Goal: Task Accomplishment & Management: Use online tool/utility

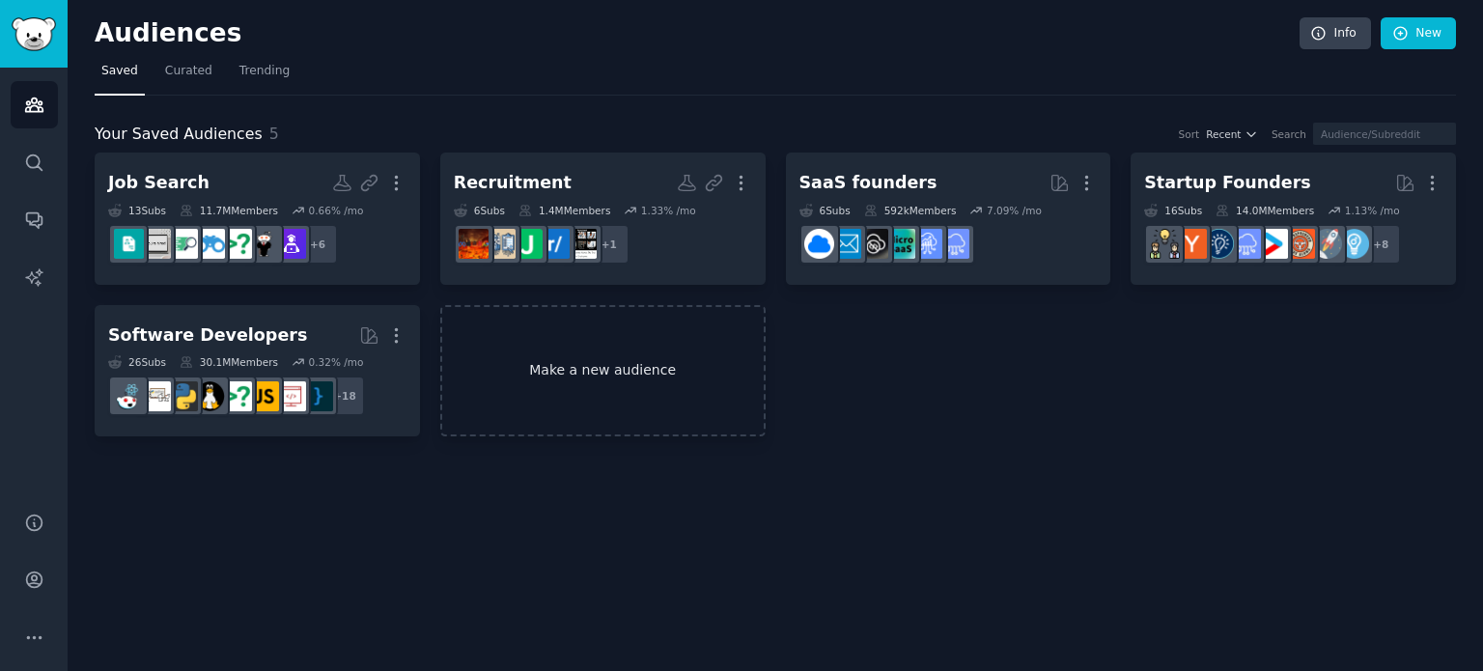
click at [613, 385] on link "Make a new audience" at bounding box center [602, 371] width 325 height 132
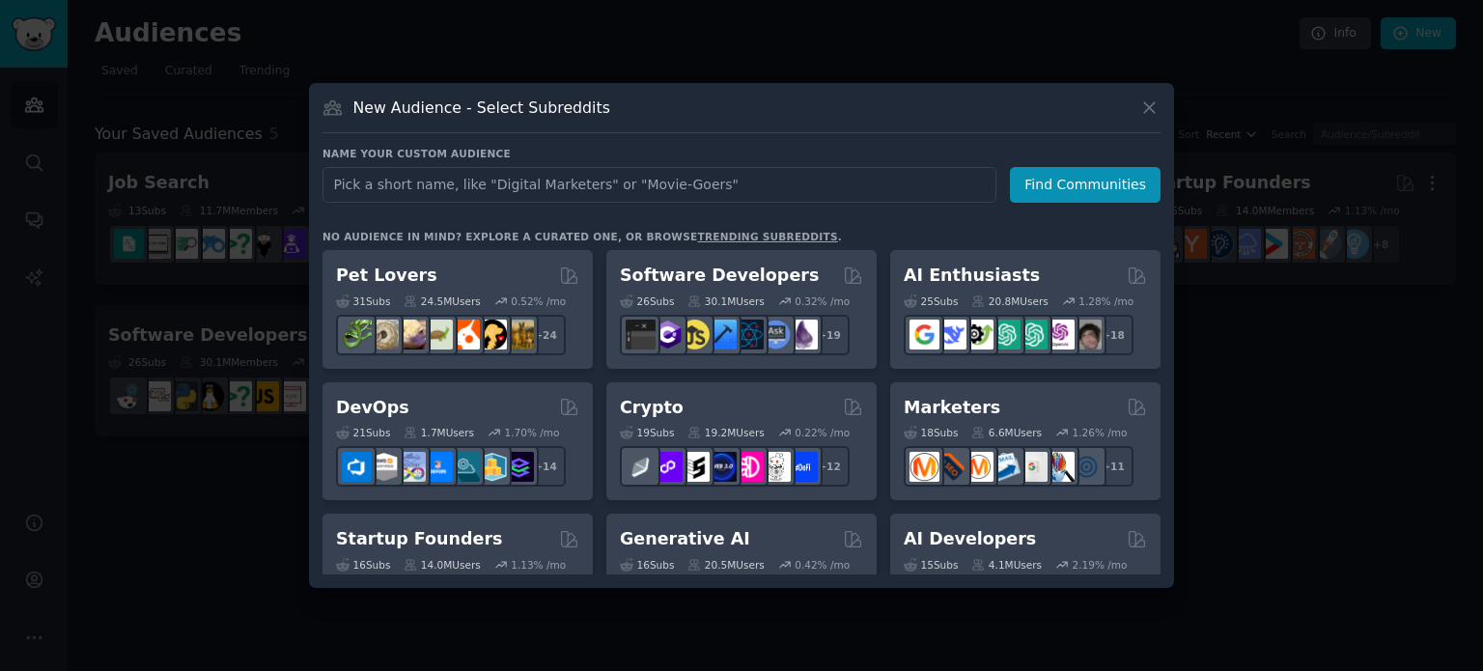
click at [537, 200] on input "text" at bounding box center [660, 185] width 674 height 36
type input "DevOps"
click at [1072, 181] on button "Find Communities" at bounding box center [1085, 185] width 151 height 36
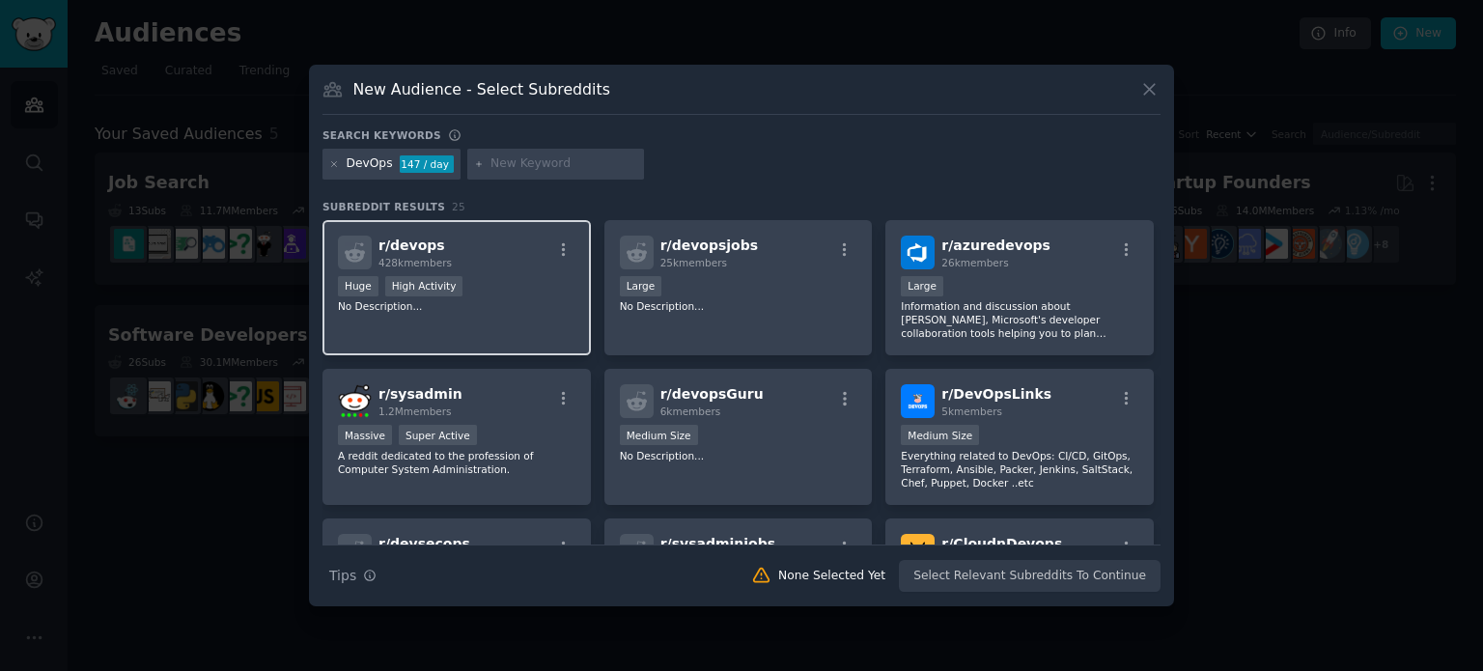
click at [450, 242] on div "r/ devops 428k members" at bounding box center [457, 253] width 238 height 34
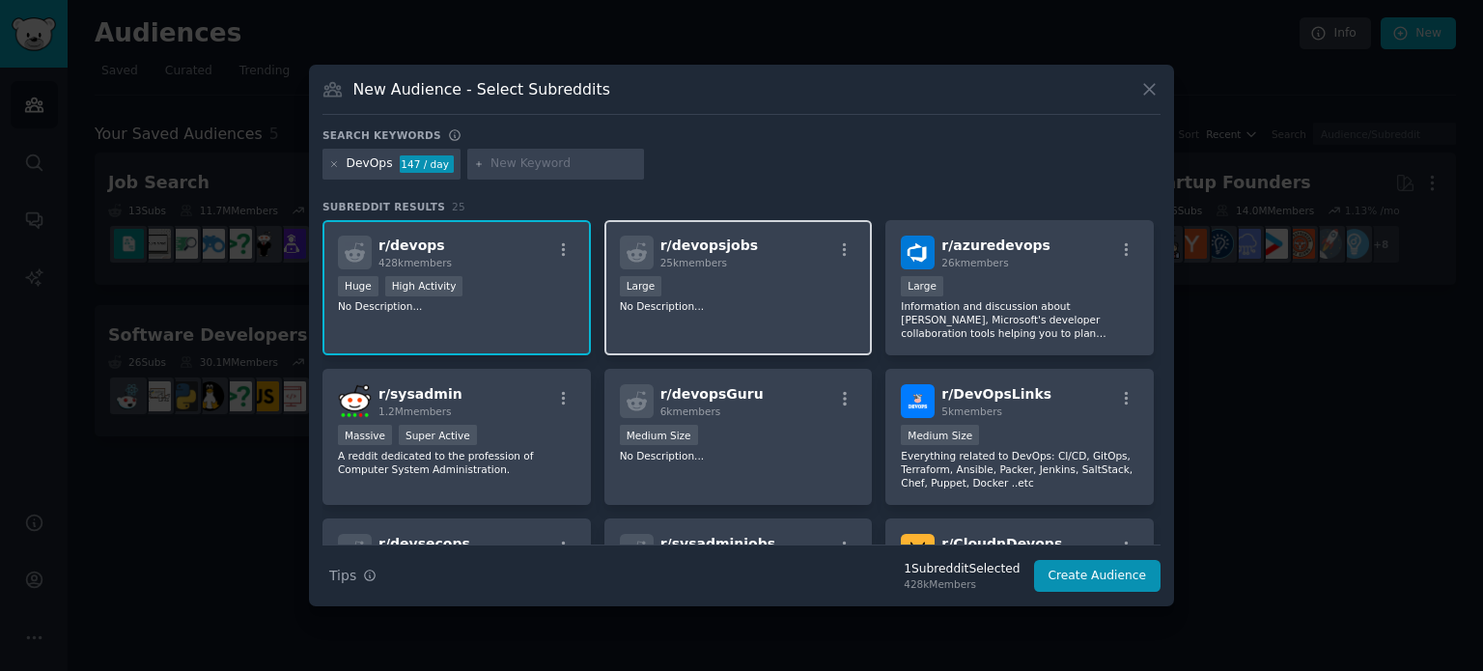
click at [800, 246] on div "r/ devopsjobs 25k members" at bounding box center [739, 253] width 238 height 34
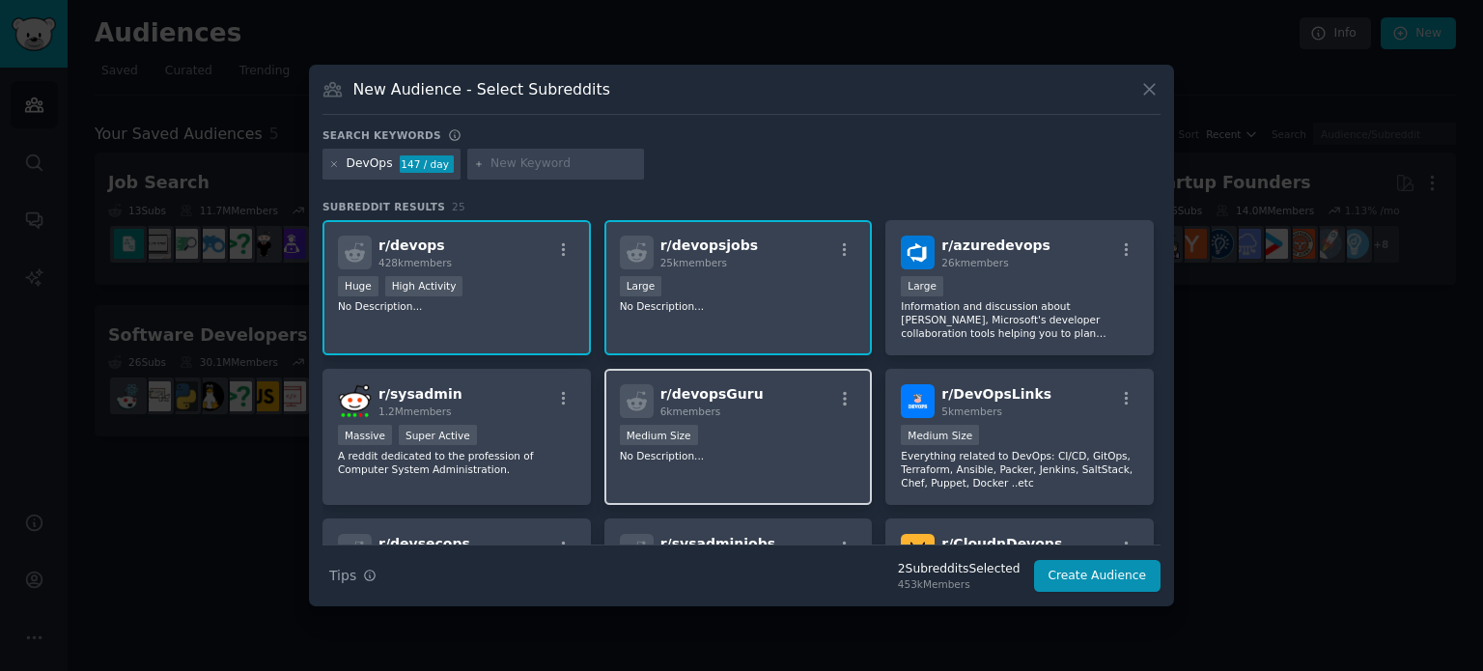
click at [768, 418] on div "r/ devopsGuru 6k members Medium Size No Description..." at bounding box center [738, 437] width 268 height 136
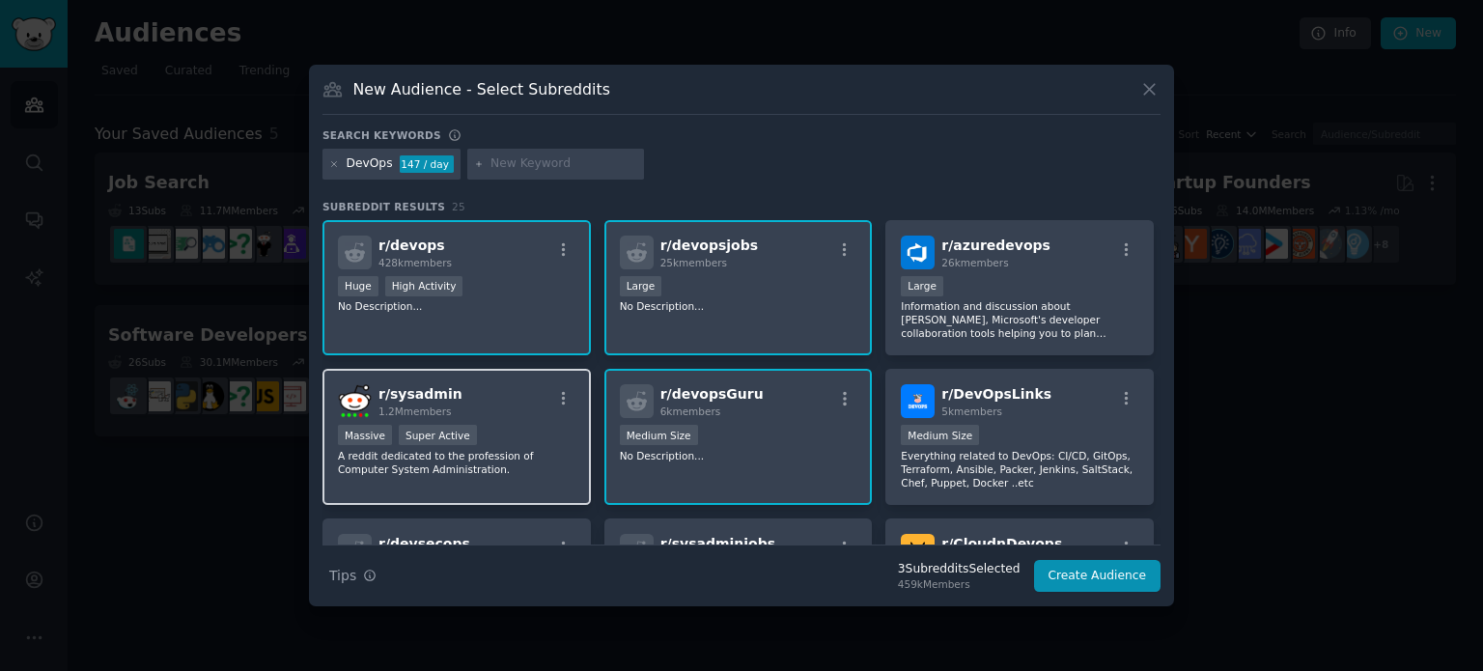
click at [514, 384] on div "r/ sysadmin 1.2M members" at bounding box center [457, 401] width 238 height 34
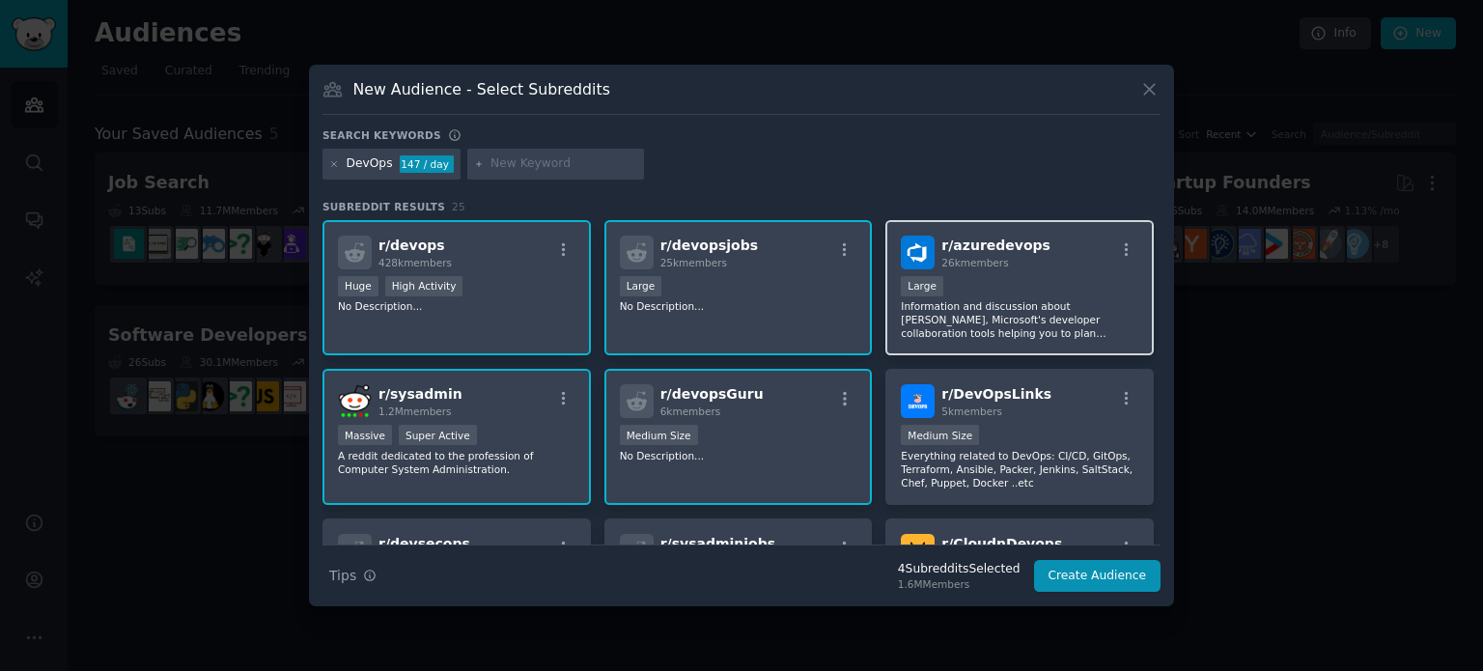
click at [1043, 304] on p "Information and discussion about [PERSON_NAME], Microsoft's developer collabora…" at bounding box center [1020, 319] width 238 height 41
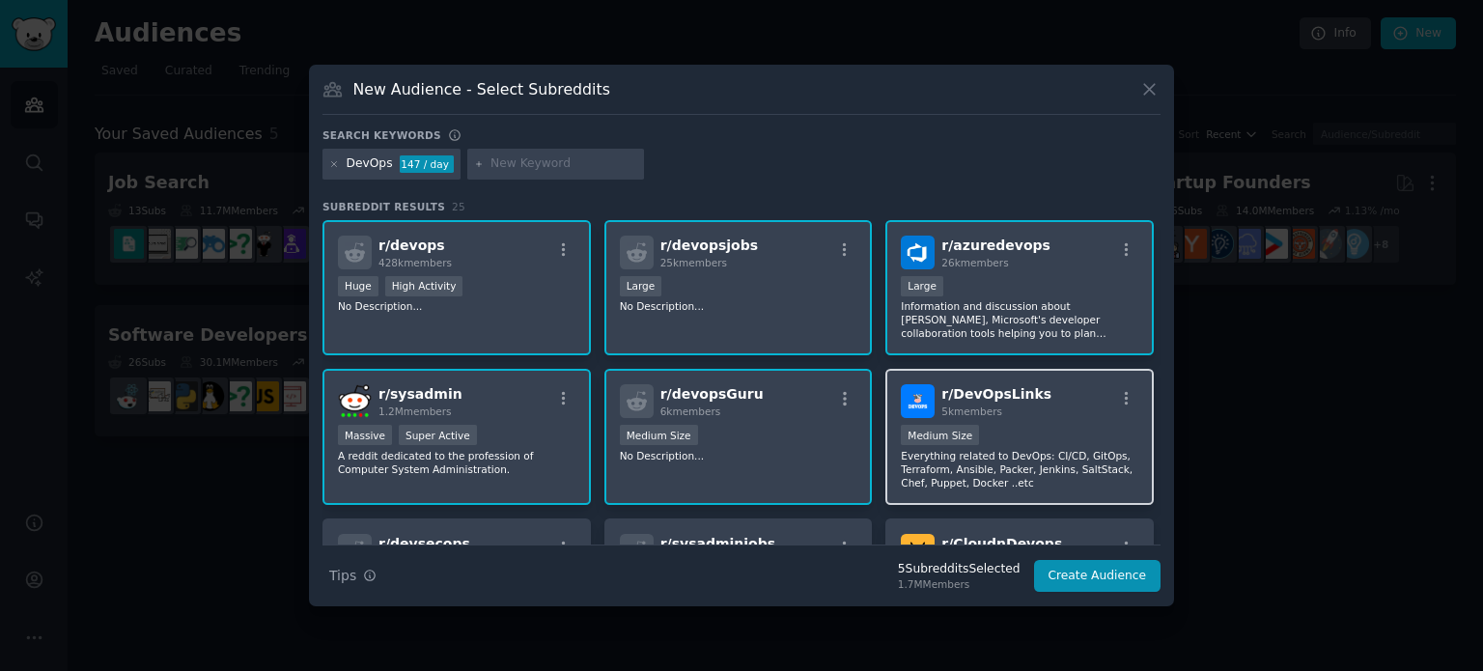
click at [1042, 408] on div "r/ DevOpsLinks 5k members" at bounding box center [1020, 401] width 238 height 34
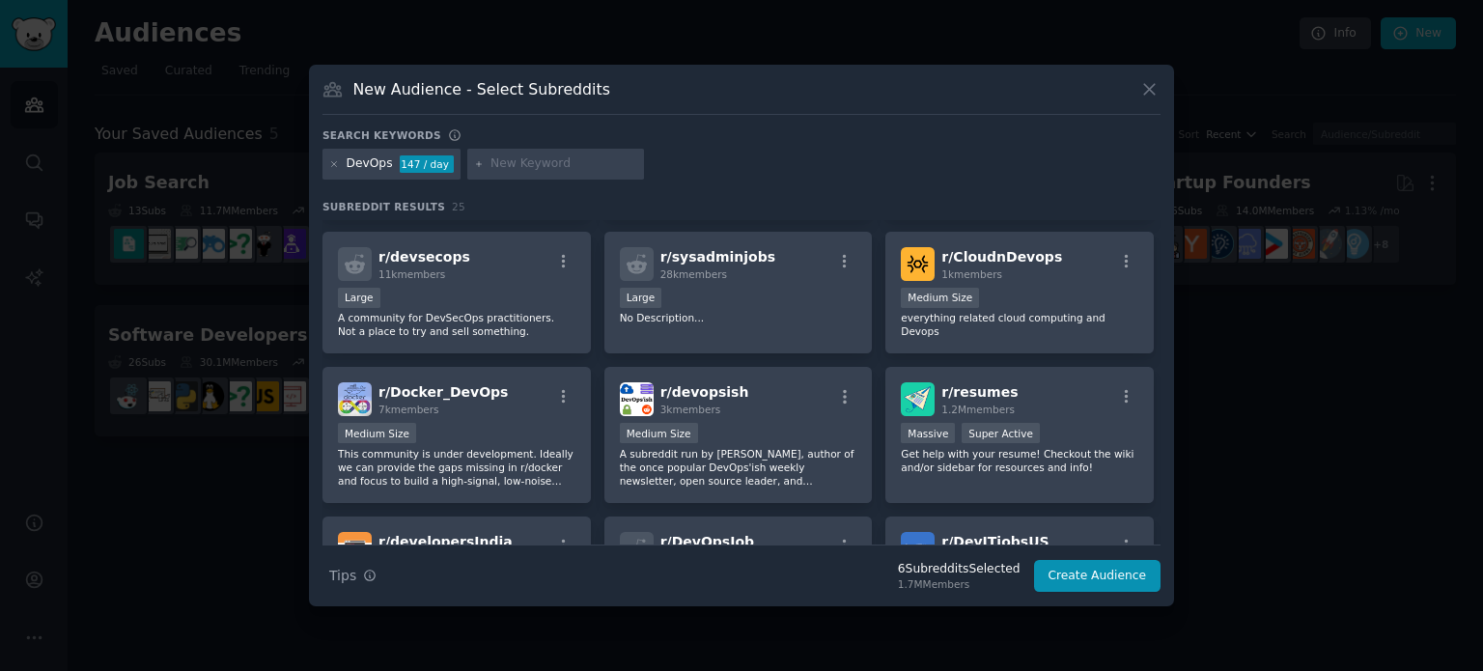
scroll to position [274, 0]
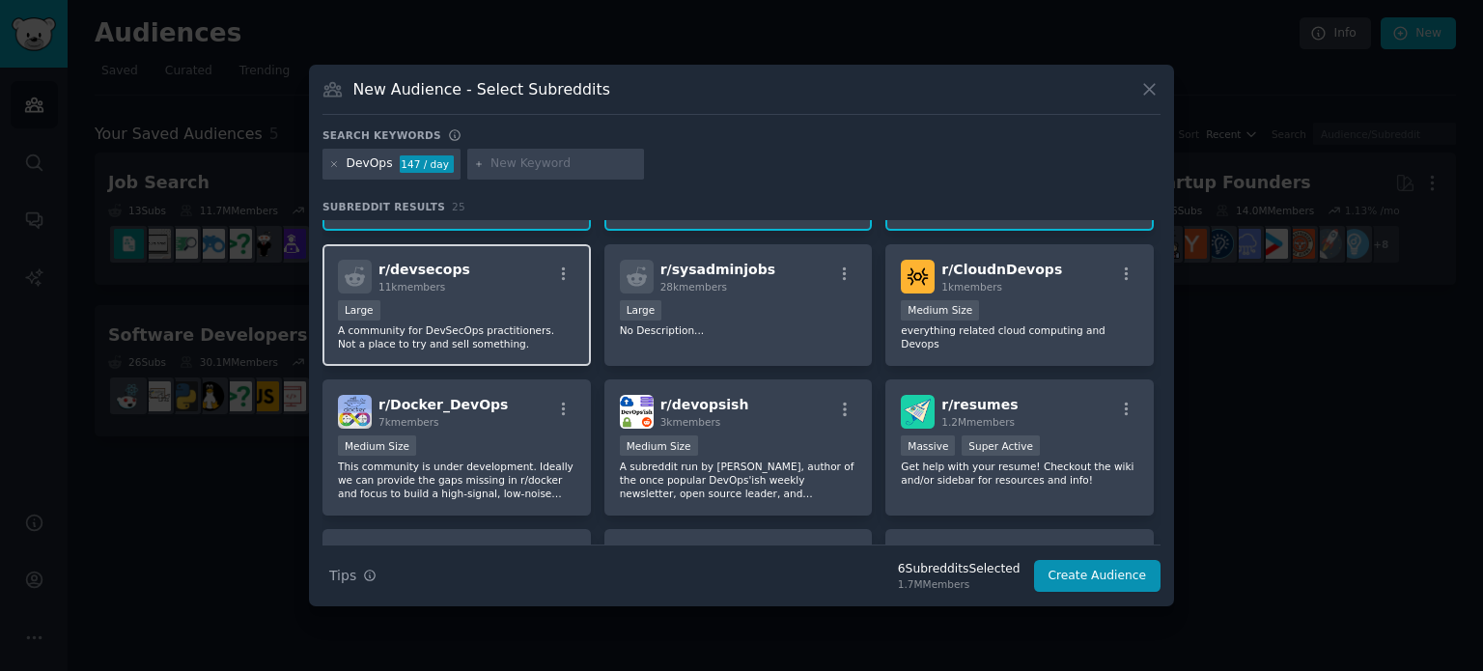
click at [458, 269] on div "r/ devsecops 11k members" at bounding box center [457, 277] width 238 height 34
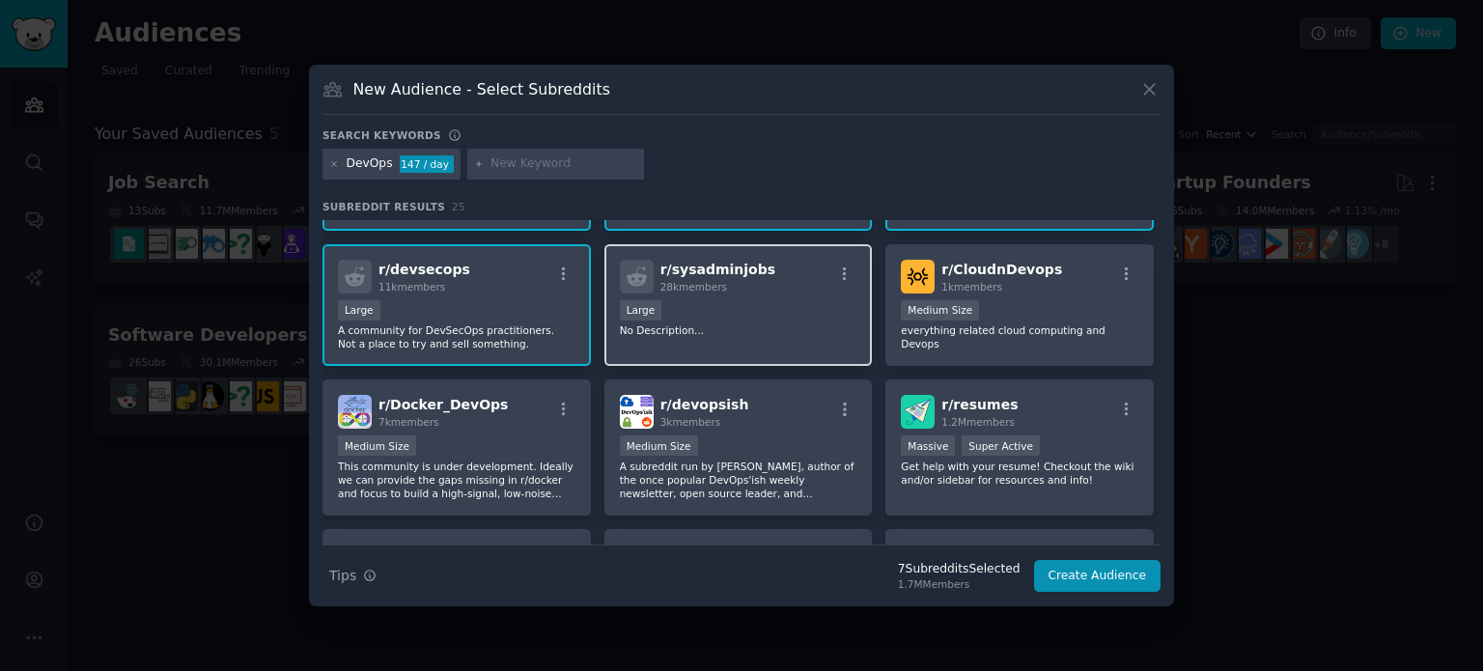
click at [793, 295] on div "r/ sysadminjobs 28k members 10,000 - 100,000 members Large No Description..." at bounding box center [738, 305] width 268 height 123
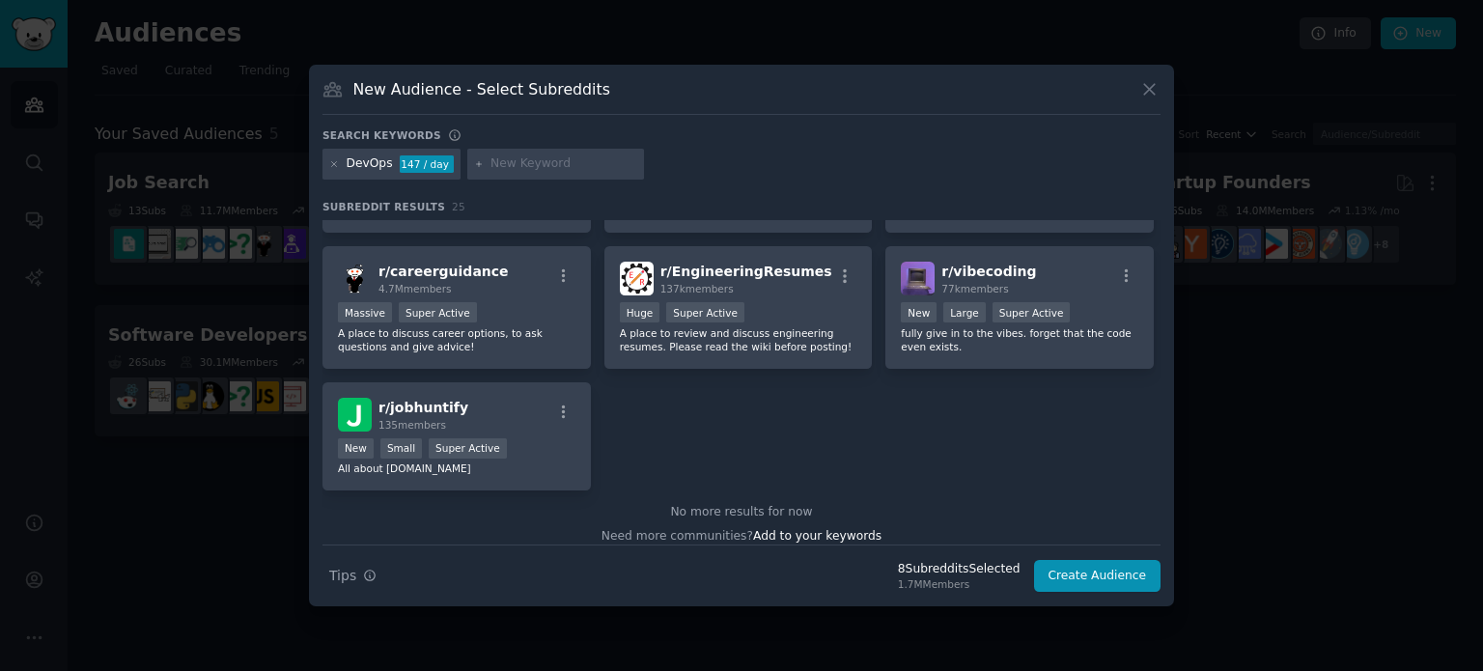
scroll to position [1011, 0]
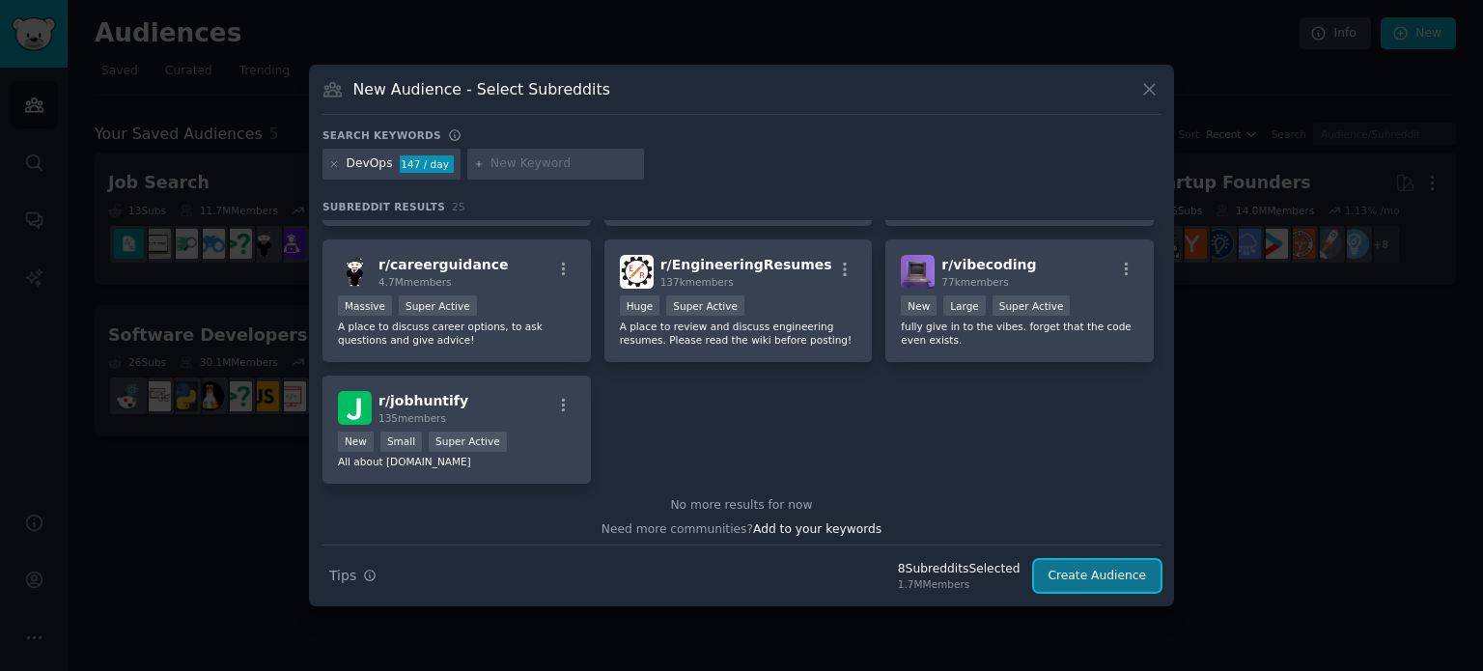
click at [1079, 575] on button "Create Audience" at bounding box center [1097, 576] width 127 height 33
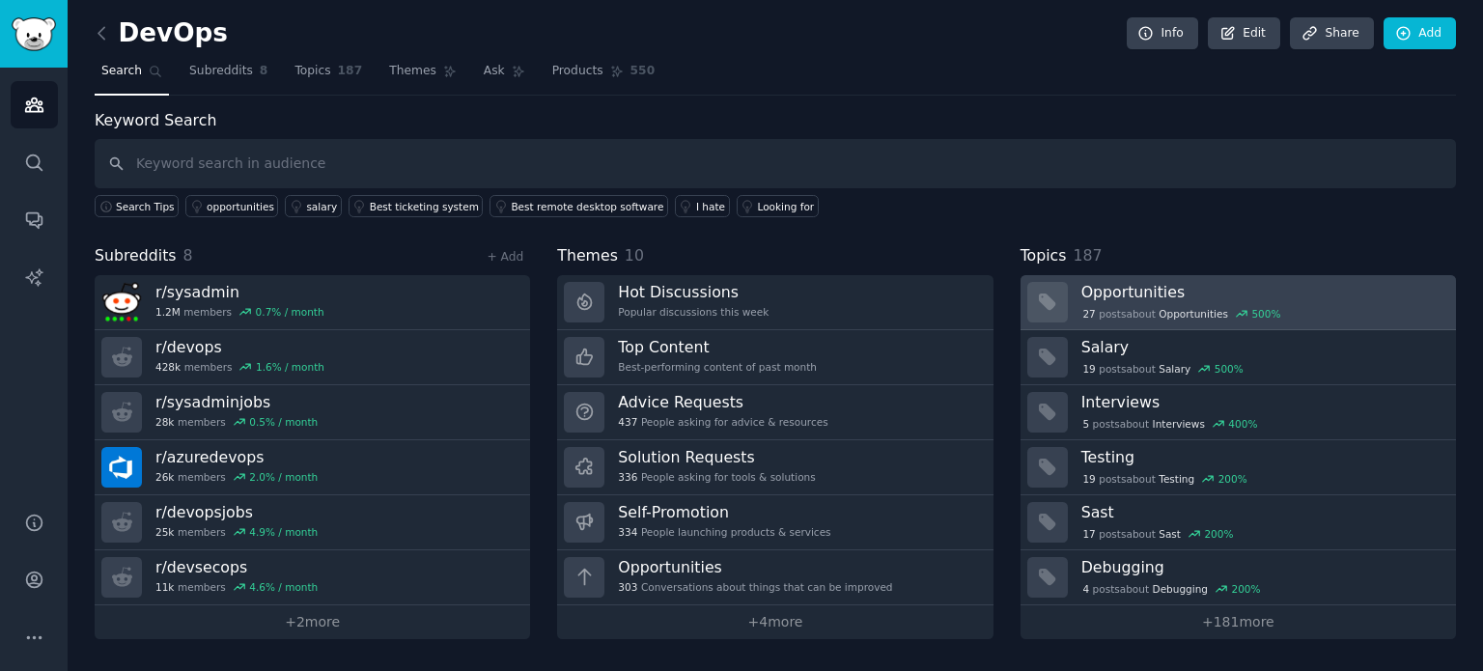
click at [1197, 302] on div "27 post s about Opportunities 500 %" at bounding box center [1262, 312] width 361 height 20
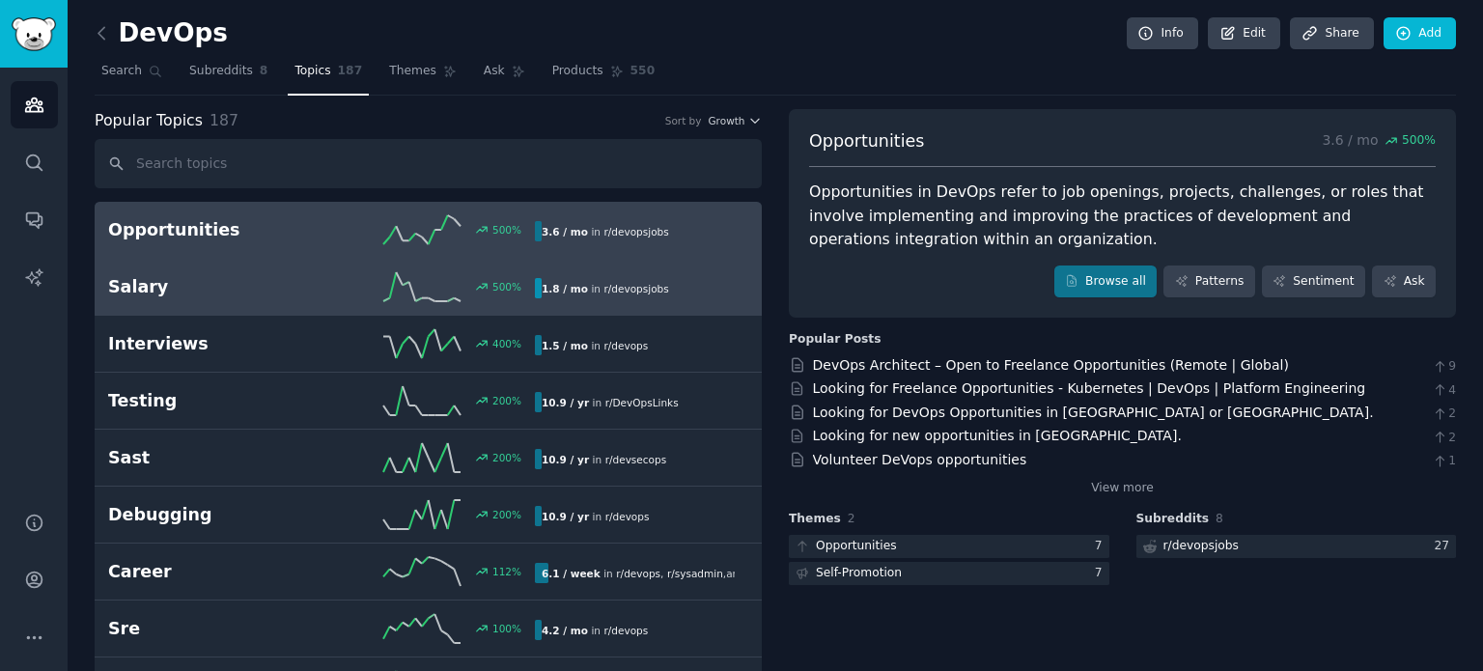
click at [276, 277] on h2 "Salary" at bounding box center [214, 287] width 213 height 24
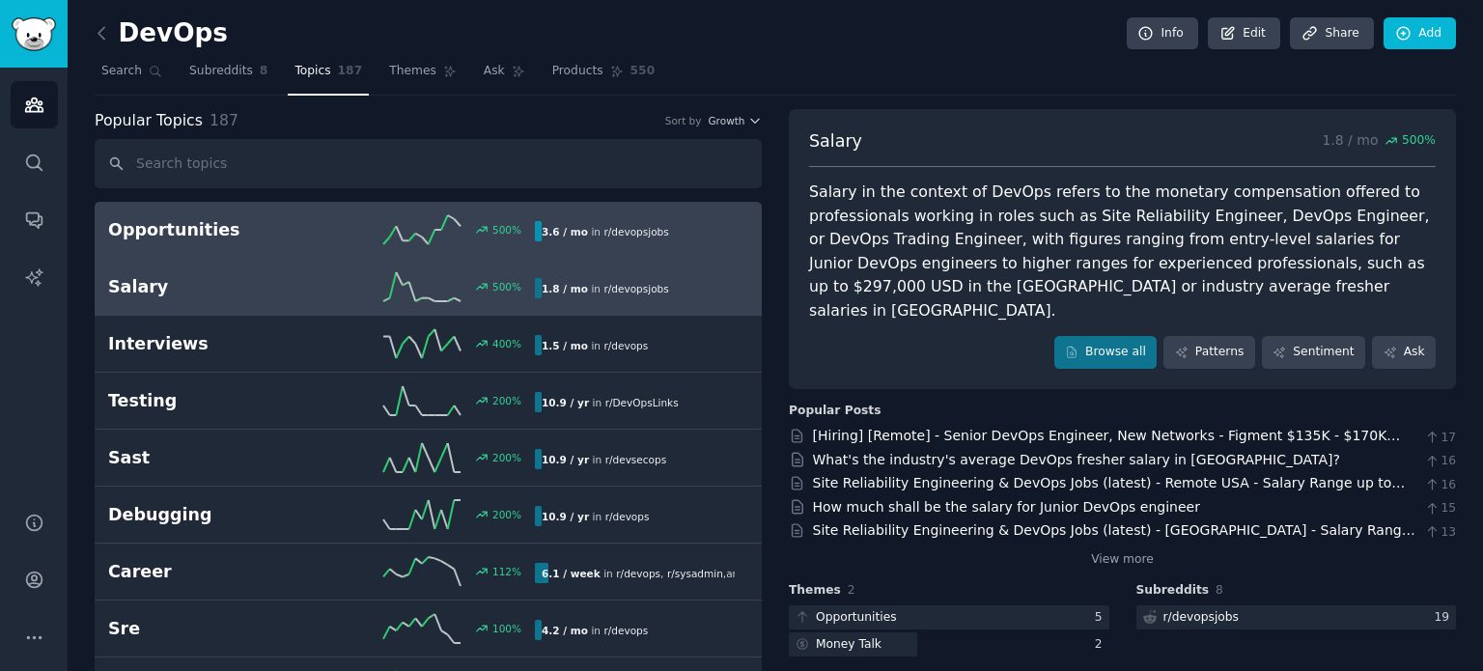
click at [295, 239] on h2 "Opportunities" at bounding box center [214, 230] width 213 height 24
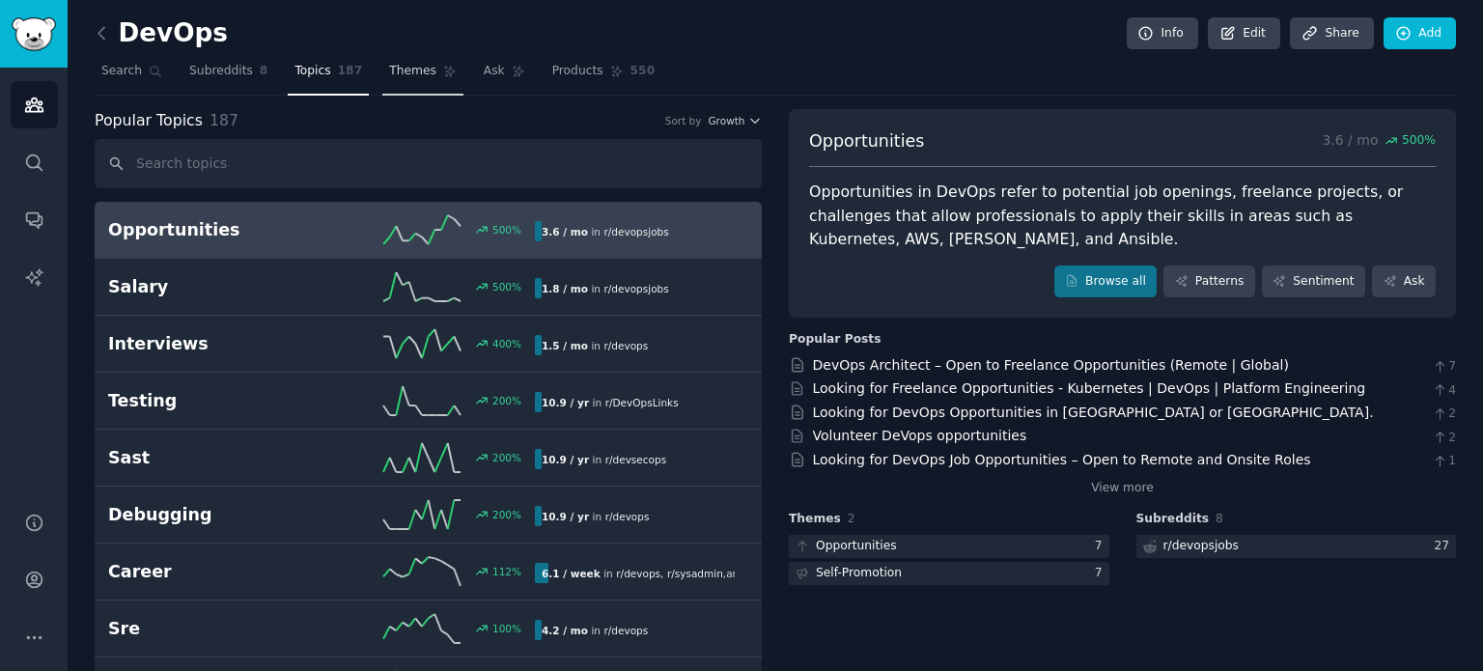
click at [390, 73] on span "Themes" at bounding box center [412, 71] width 47 height 17
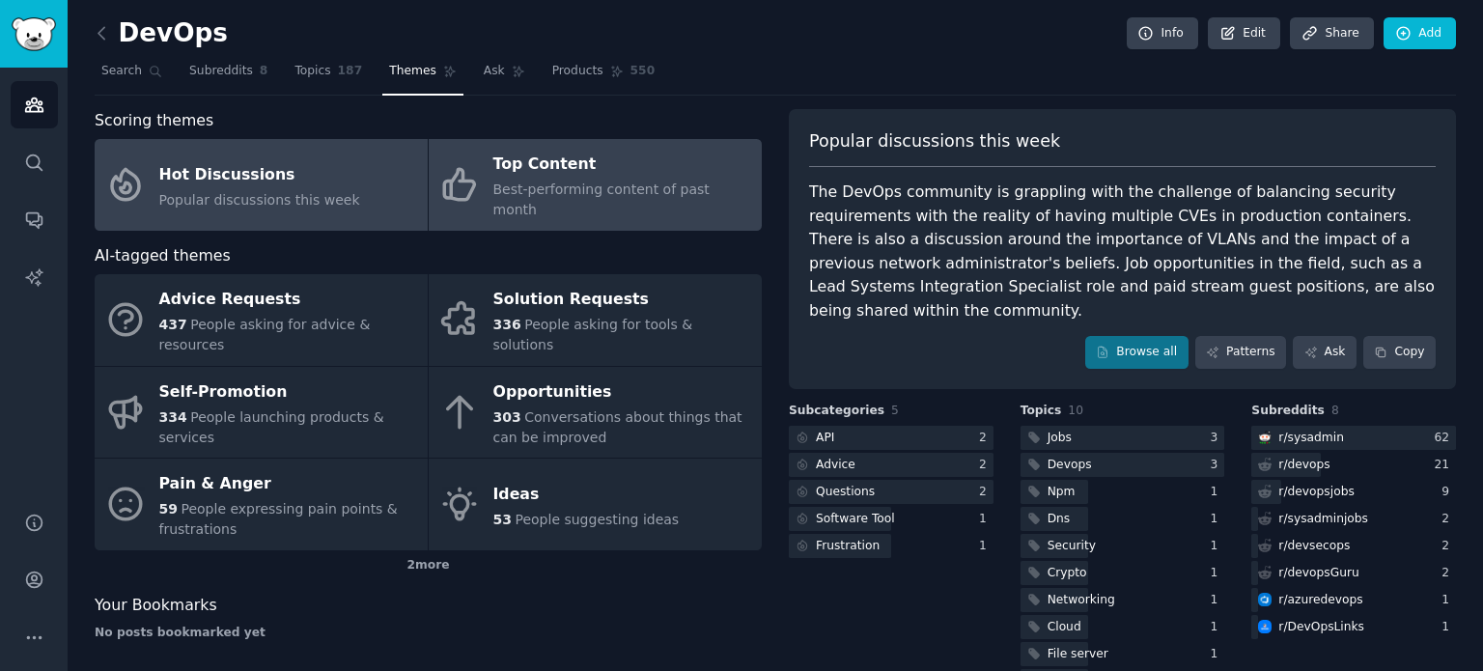
click at [634, 182] on span "Best-performing content of past month" at bounding box center [601, 200] width 216 height 36
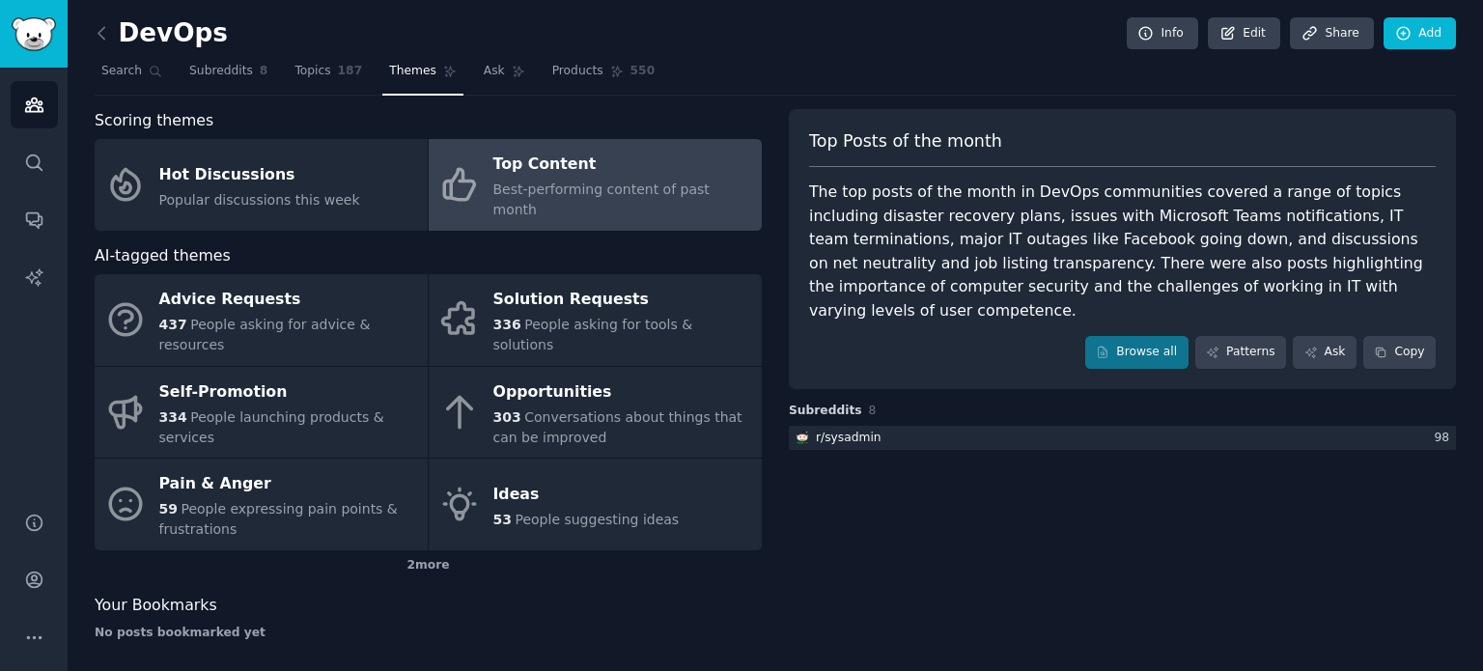
click at [1360, 250] on div "The top posts of the month in DevOps communities covered a range of topics incl…" at bounding box center [1122, 252] width 627 height 142
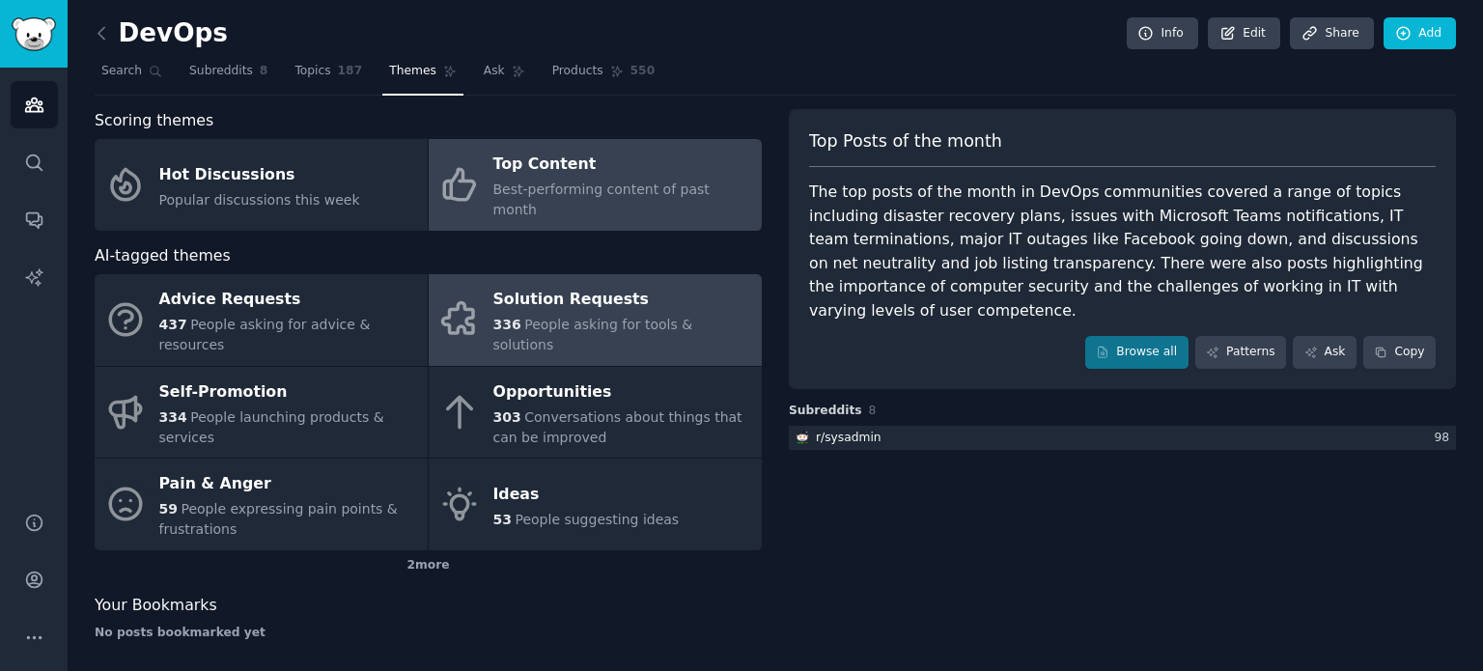
click at [576, 288] on div "Solution Requests" at bounding box center [622, 300] width 259 height 31
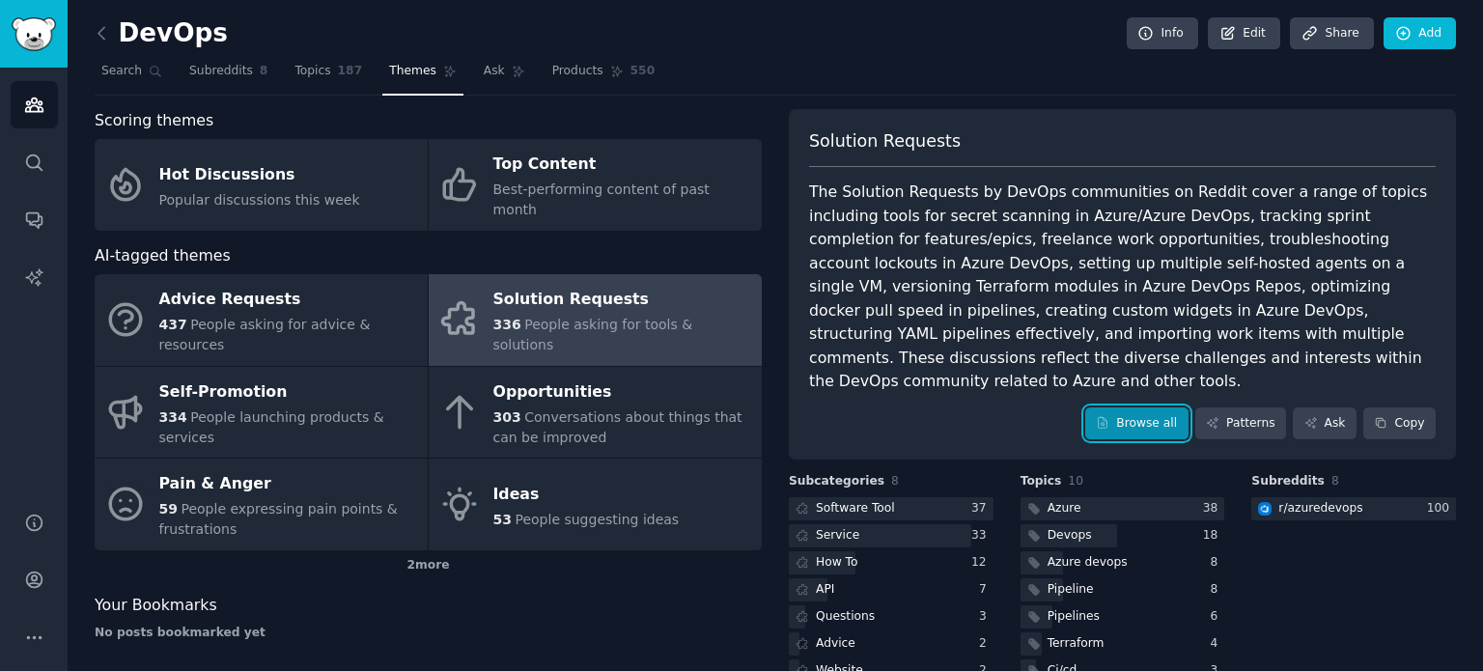
click at [1156, 408] on link "Browse all" at bounding box center [1136, 424] width 103 height 33
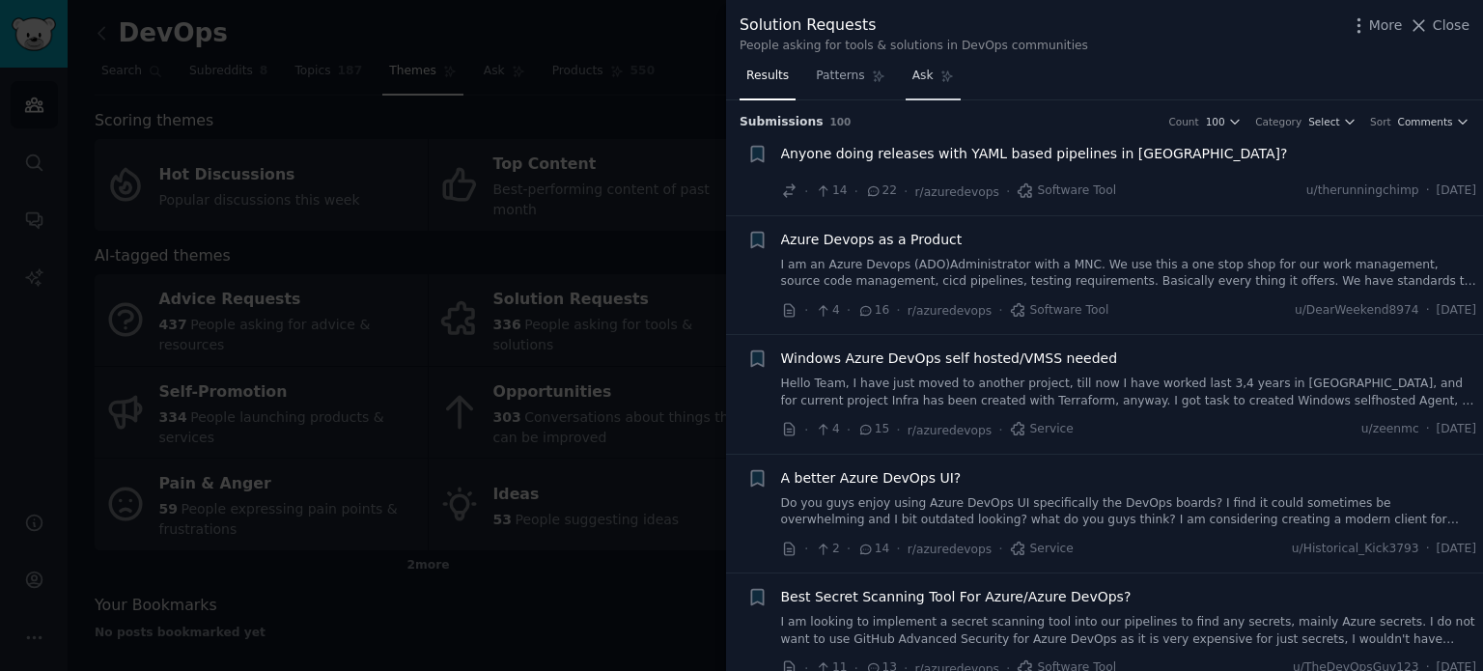
click at [920, 69] on span "Ask" at bounding box center [923, 76] width 21 height 17
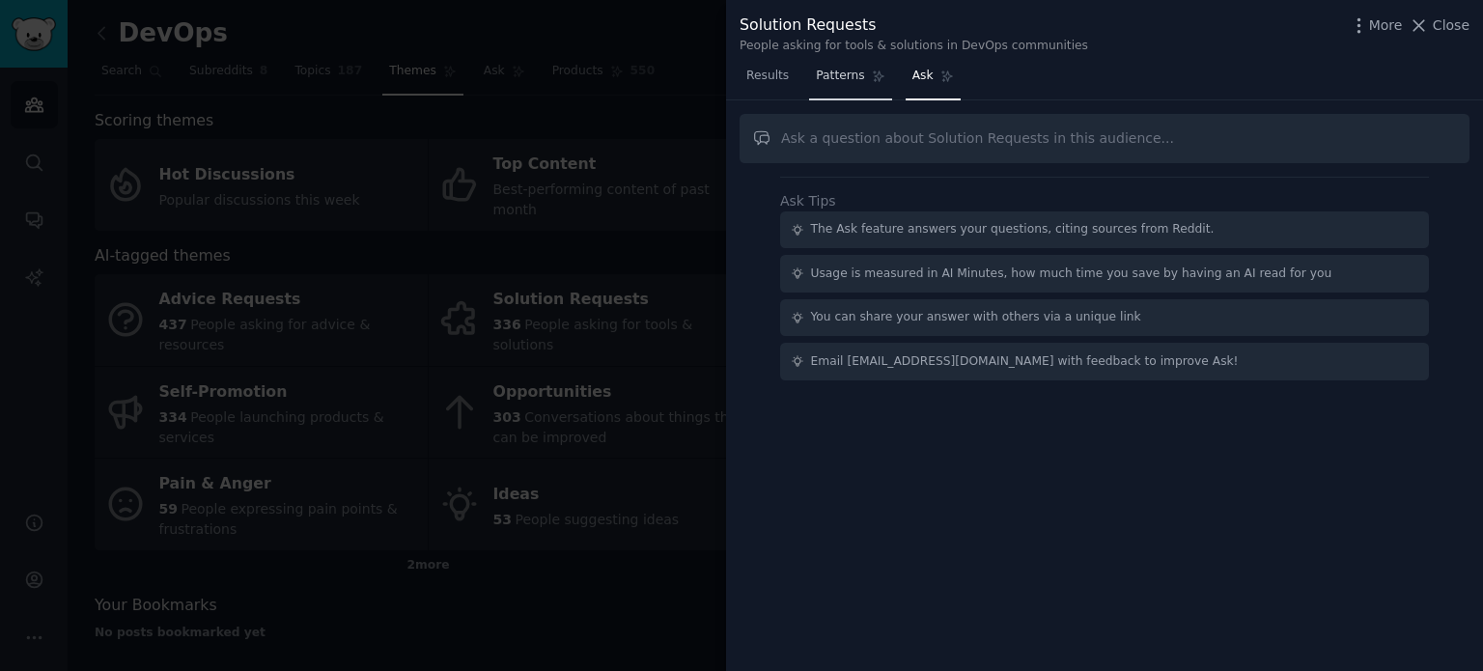
click at [850, 79] on span "Patterns" at bounding box center [840, 76] width 48 height 17
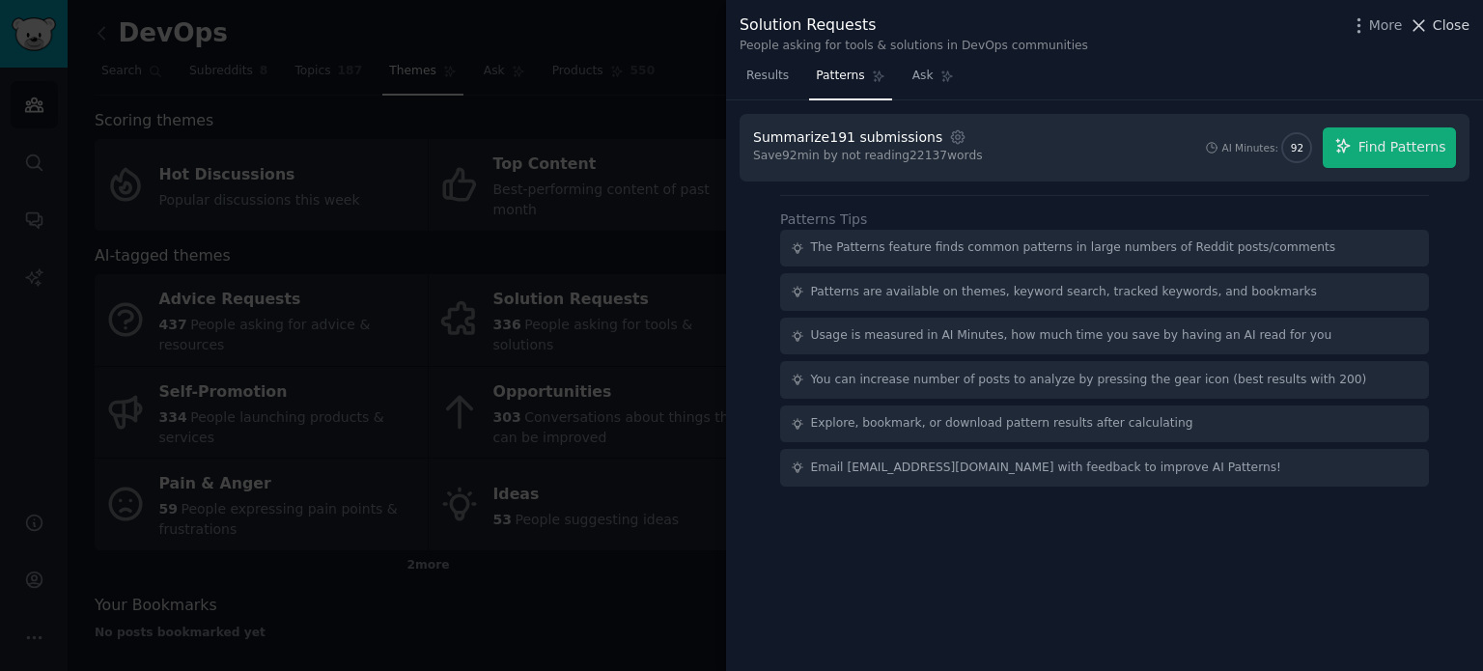
click at [1461, 15] on span "Close" at bounding box center [1451, 25] width 37 height 20
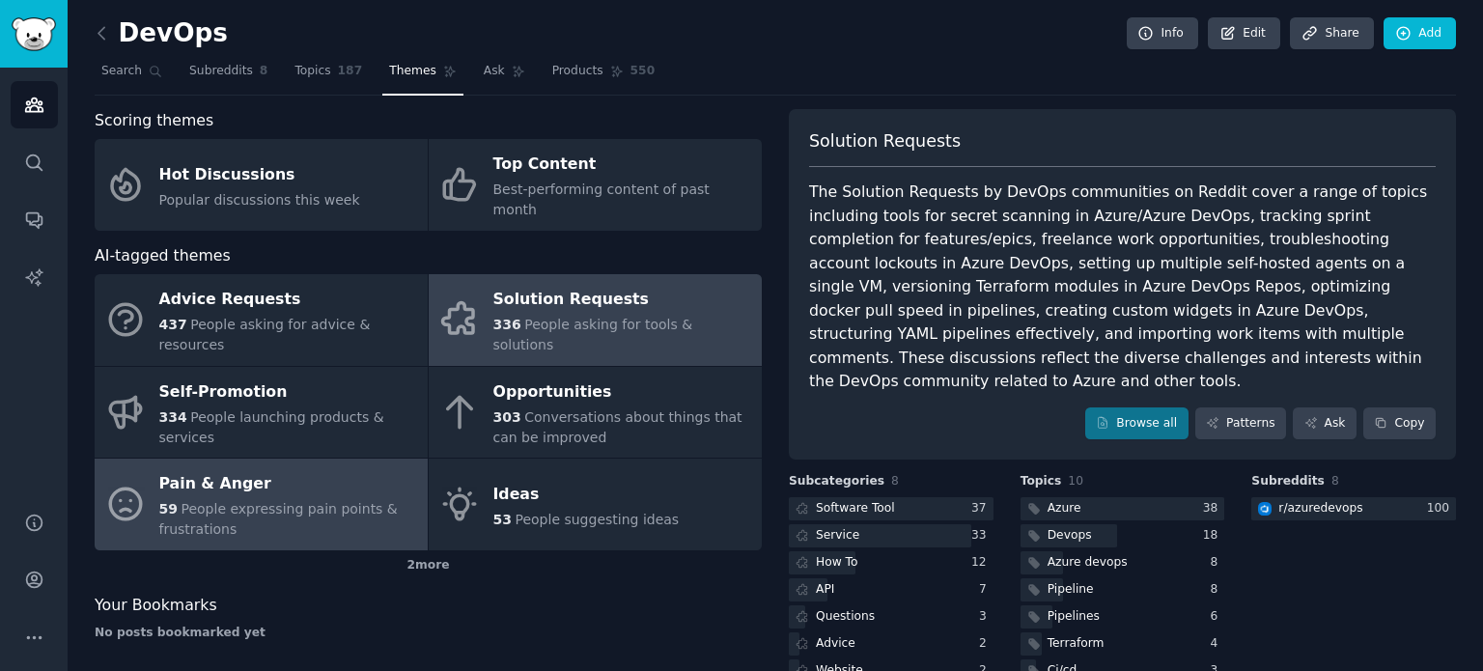
click at [353, 501] on span "People expressing pain points & frustrations" at bounding box center [278, 519] width 239 height 36
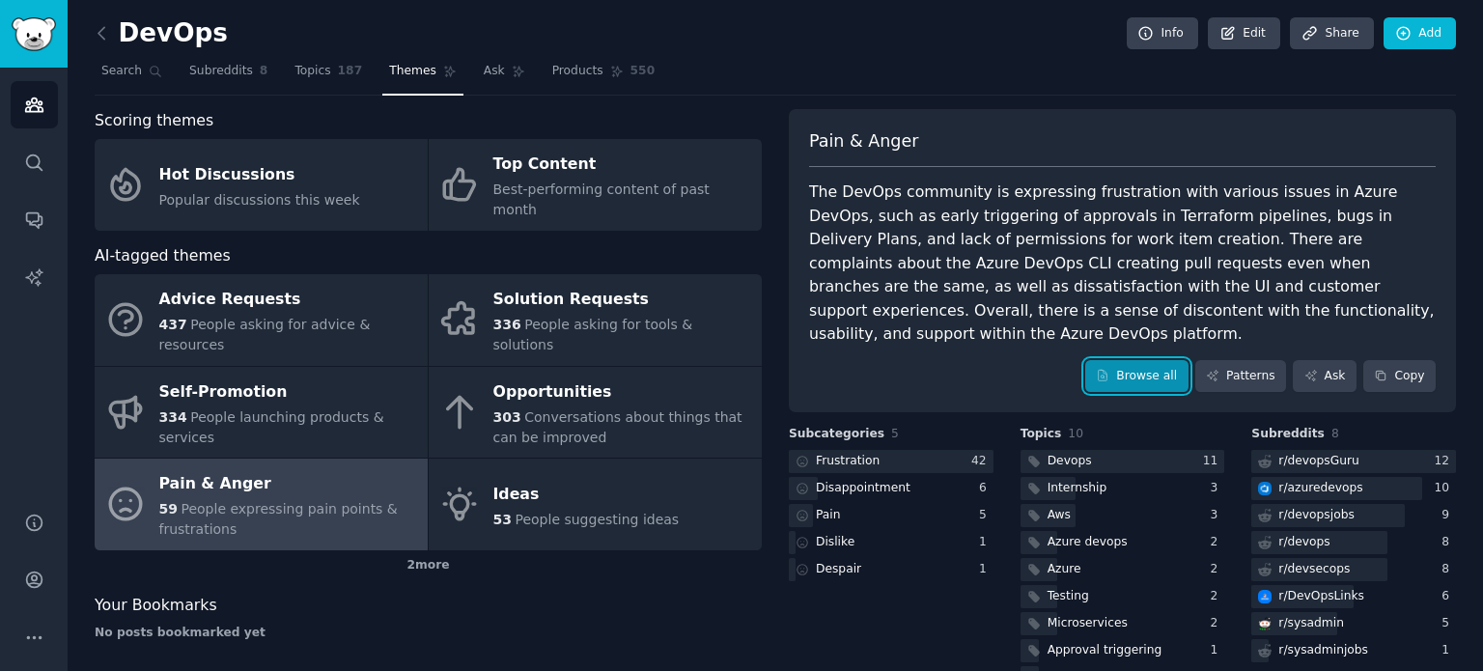
click at [1155, 360] on link "Browse all" at bounding box center [1136, 376] width 103 height 33
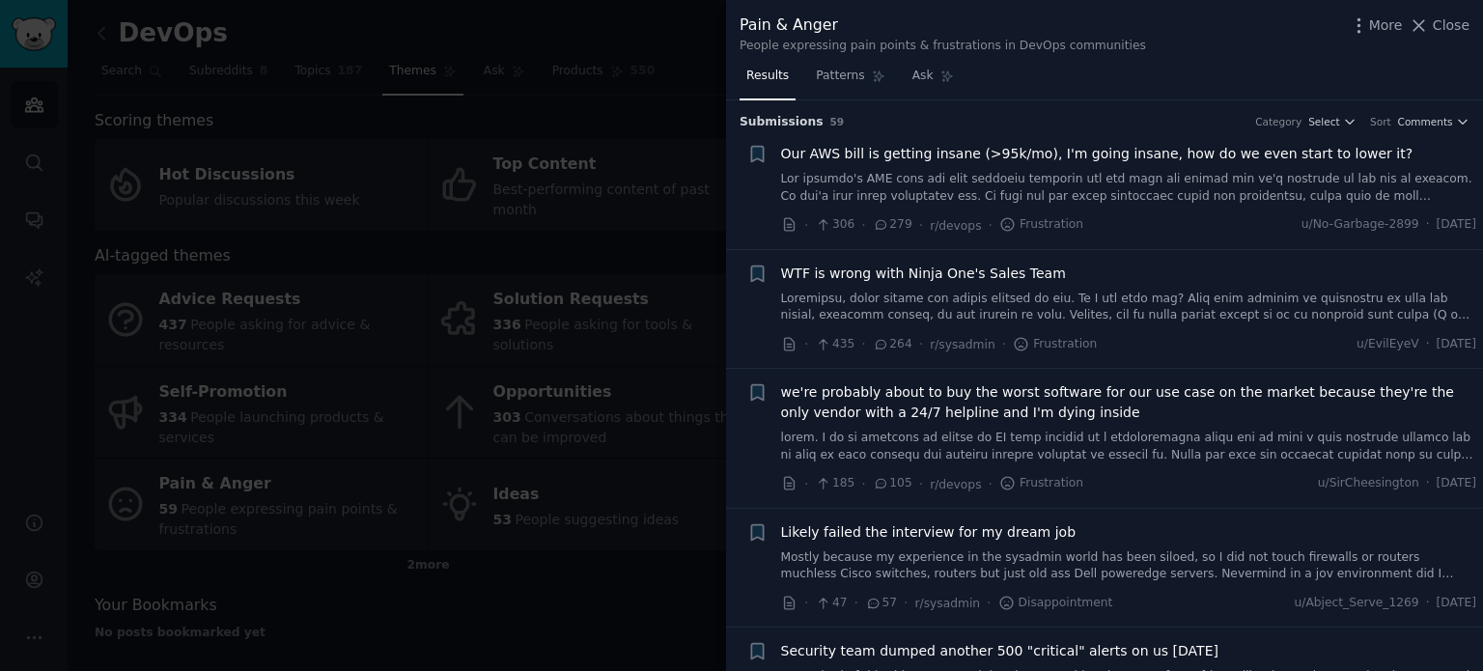
click at [1045, 155] on span "Our AWS bill is getting insane (>95k/mo), I'm going insane, how do we even star…" at bounding box center [1097, 154] width 633 height 20
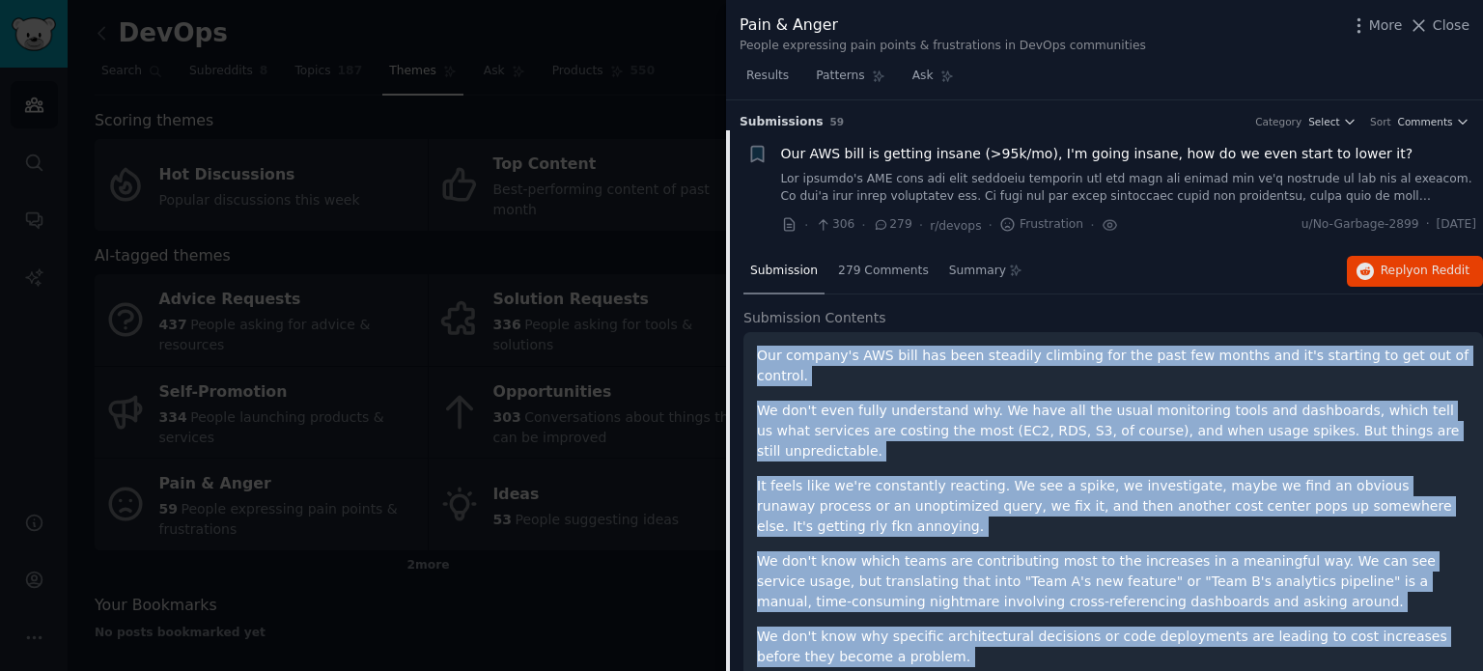
drag, startPoint x: 908, startPoint y: 548, endPoint x: 755, endPoint y: 351, distance: 249.9
click at [755, 351] on div "Our company's AWS bill has been steadily climbing for the past few months and i…" at bounding box center [1114, 635] width 740 height 606
click at [1408, 266] on span "Reply on Reddit" at bounding box center [1425, 271] width 89 height 17
click at [1435, 23] on button "Close" at bounding box center [1439, 25] width 61 height 20
